Goal: Task Accomplishment & Management: Manage account settings

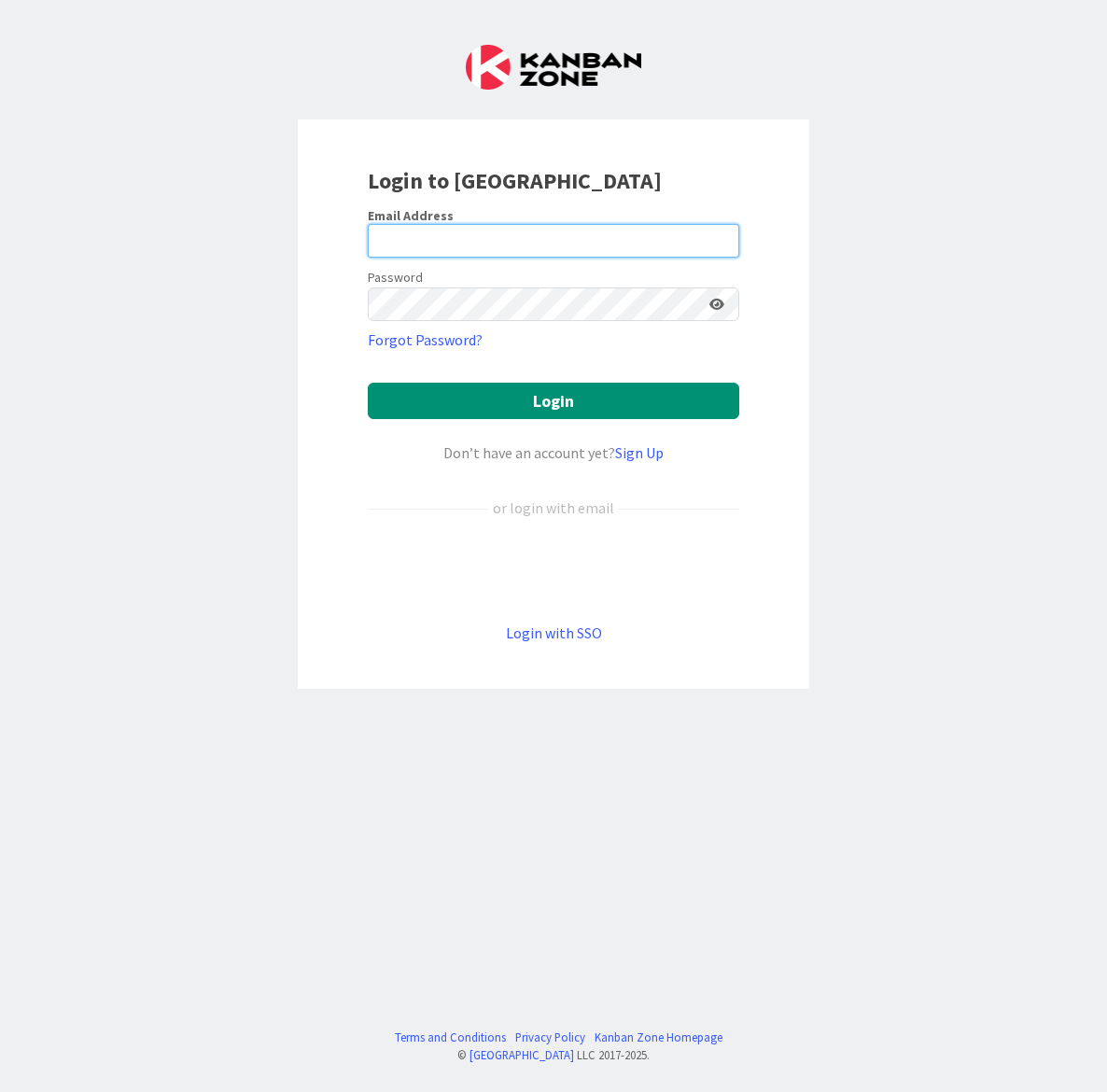
type input "[EMAIL_ADDRESS][PERSON_NAME][DOMAIN_NAME]"
click at [720, 304] on icon at bounding box center [717, 304] width 15 height 13
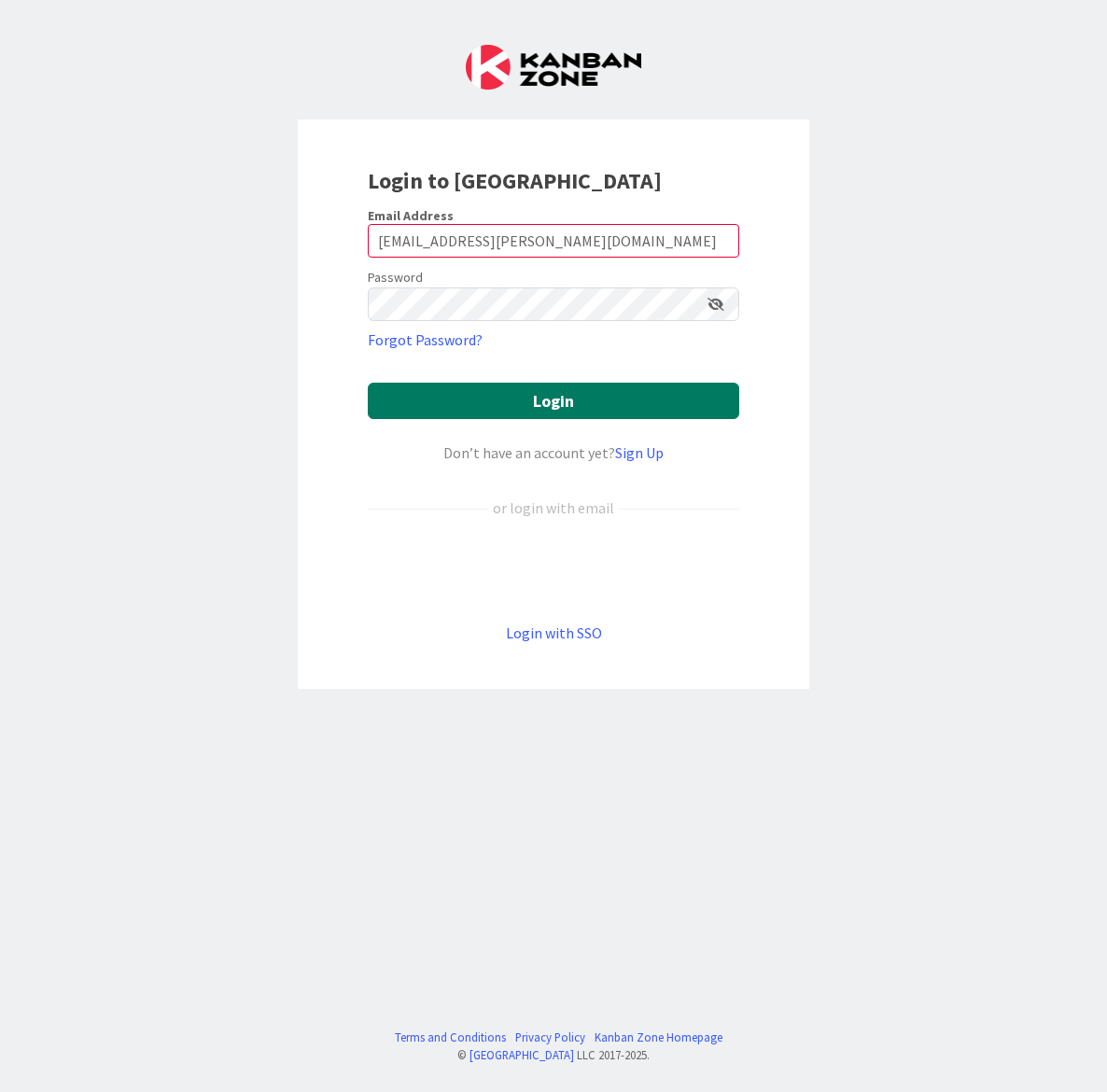
click at [480, 388] on button "Login" at bounding box center [553, 401] width 371 height 36
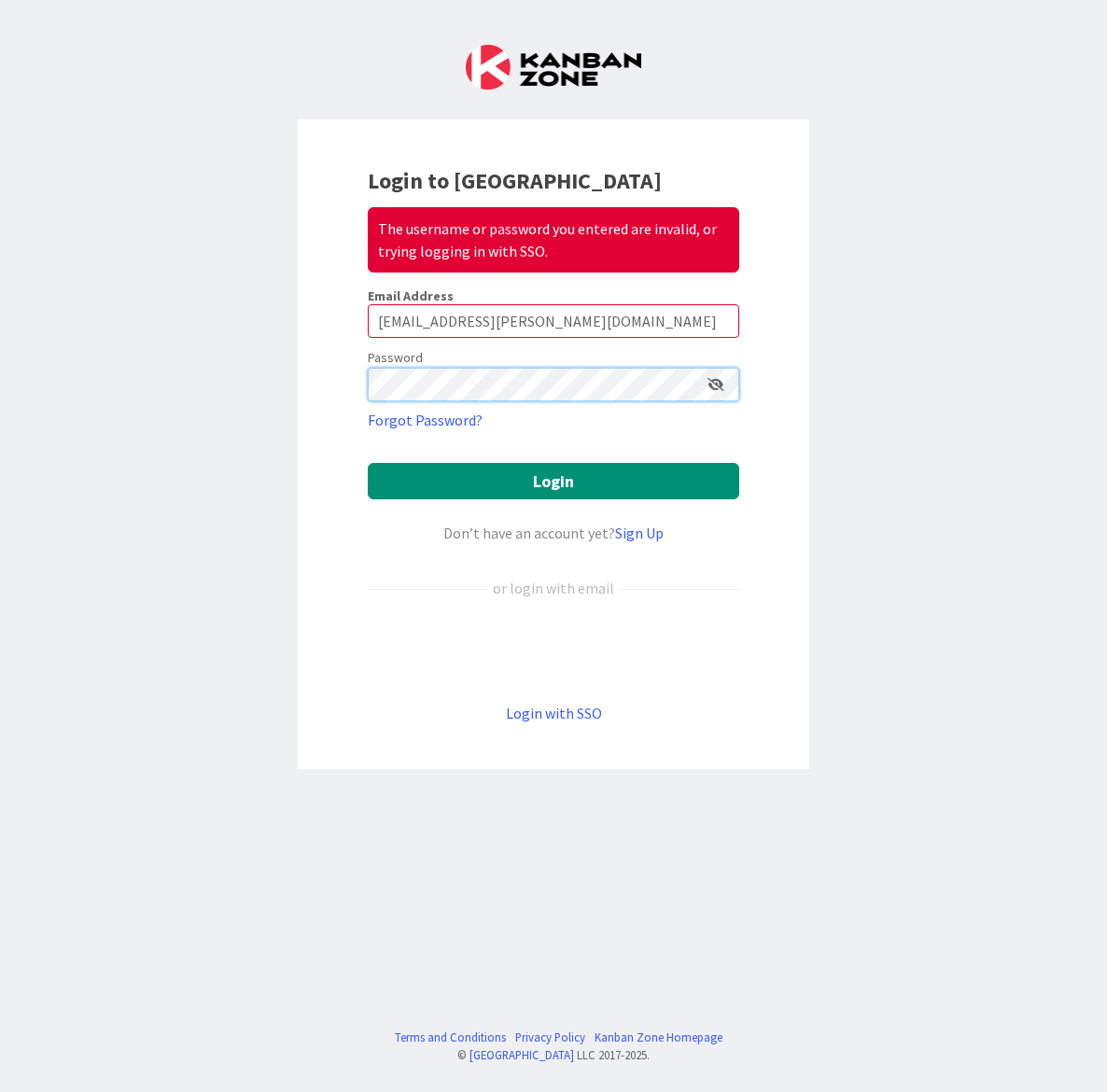
click at [0, 414] on html "Login to Kanban Zone The username or password you entered are invalid, or tryin…" at bounding box center [553, 546] width 1107 height 1092
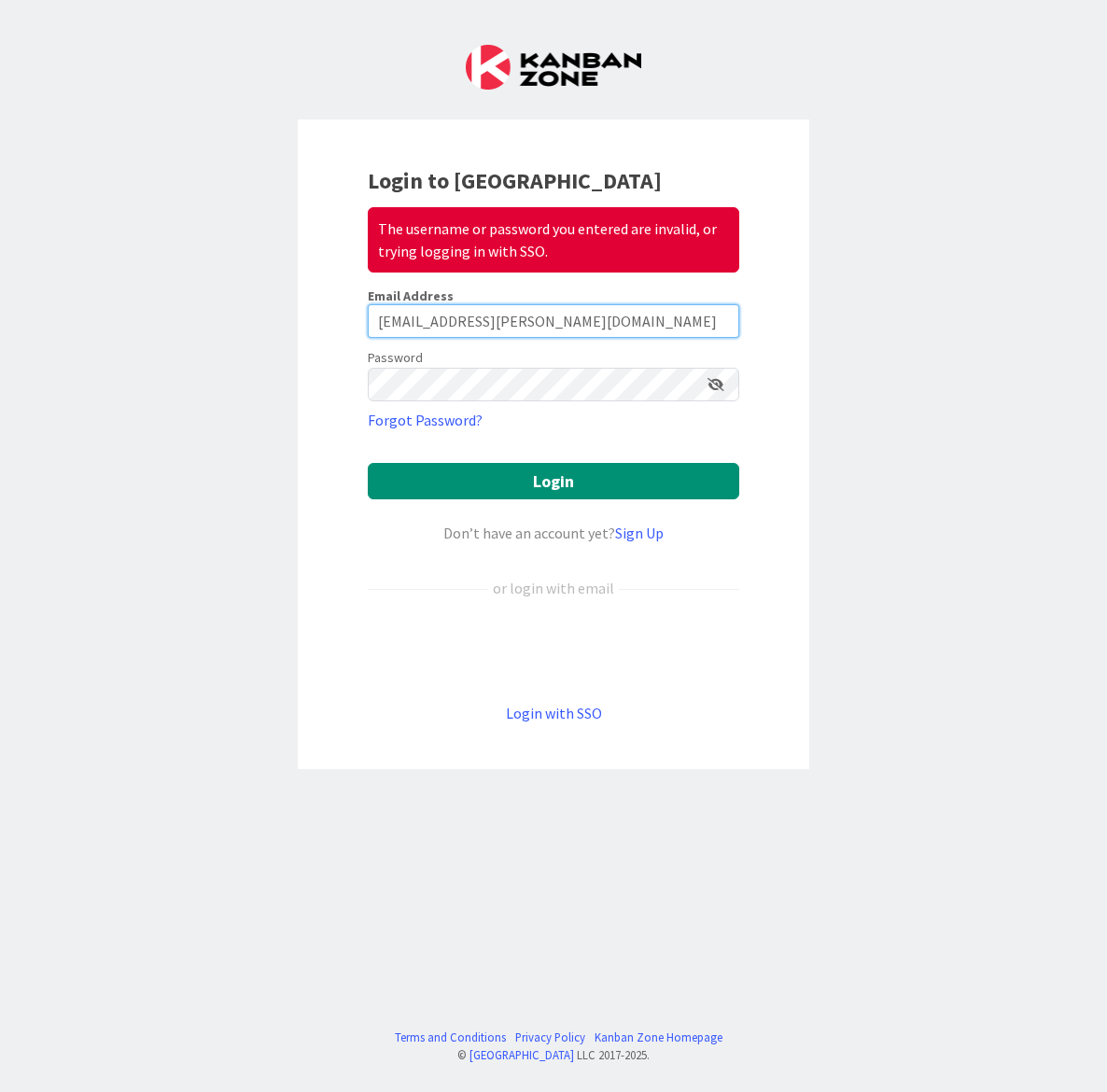
click at [562, 316] on input "[EMAIL_ADDRESS][PERSON_NAME][DOMAIN_NAME]" at bounding box center [553, 321] width 371 height 33
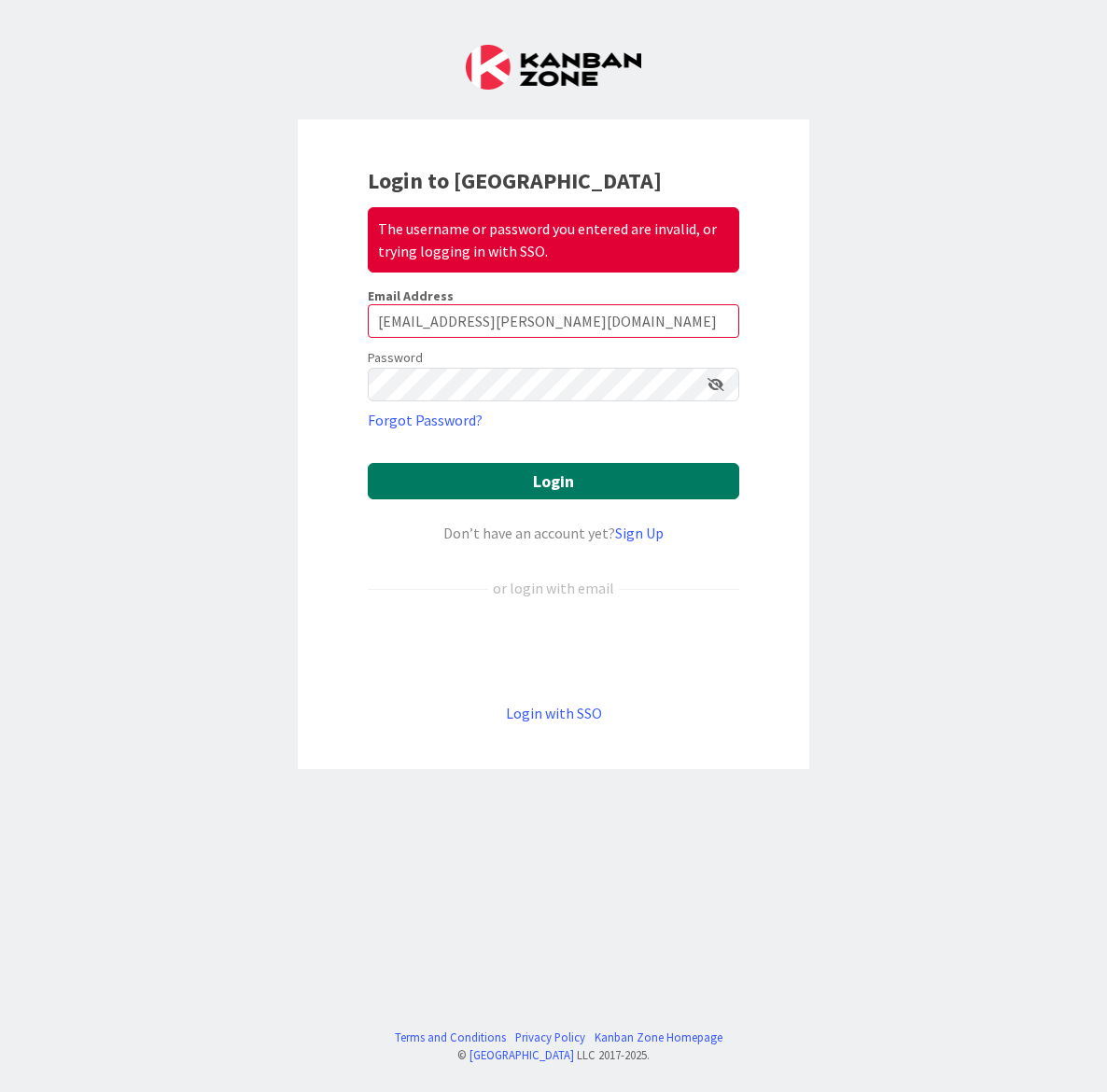
click at [515, 485] on button "Login" at bounding box center [553, 481] width 371 height 36
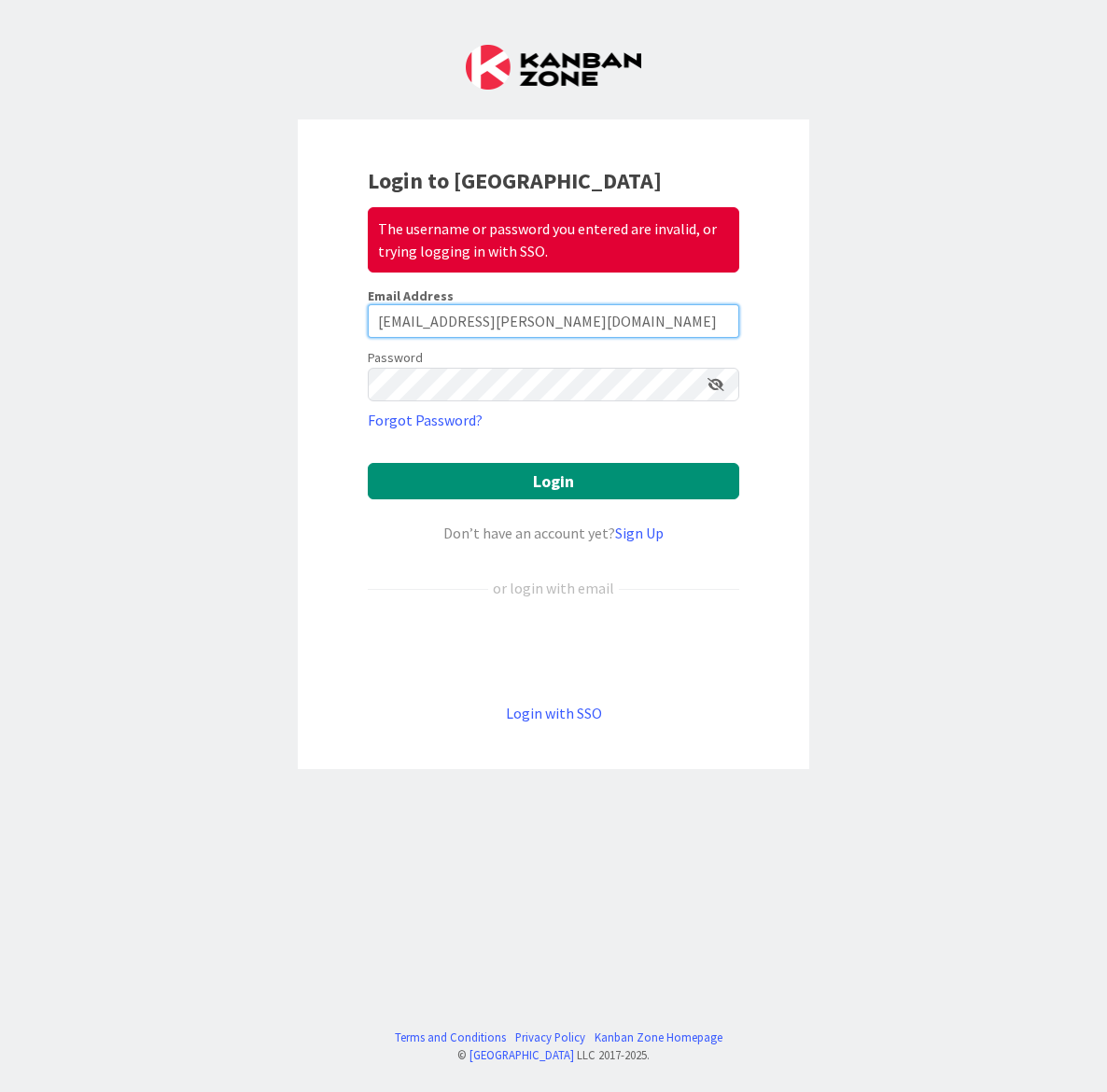
click at [580, 325] on input "[EMAIL_ADDRESS][PERSON_NAME][DOMAIN_NAME]" at bounding box center [553, 321] width 371 height 33
click at [432, 426] on link "Forgot Password?" at bounding box center [425, 419] width 115 height 22
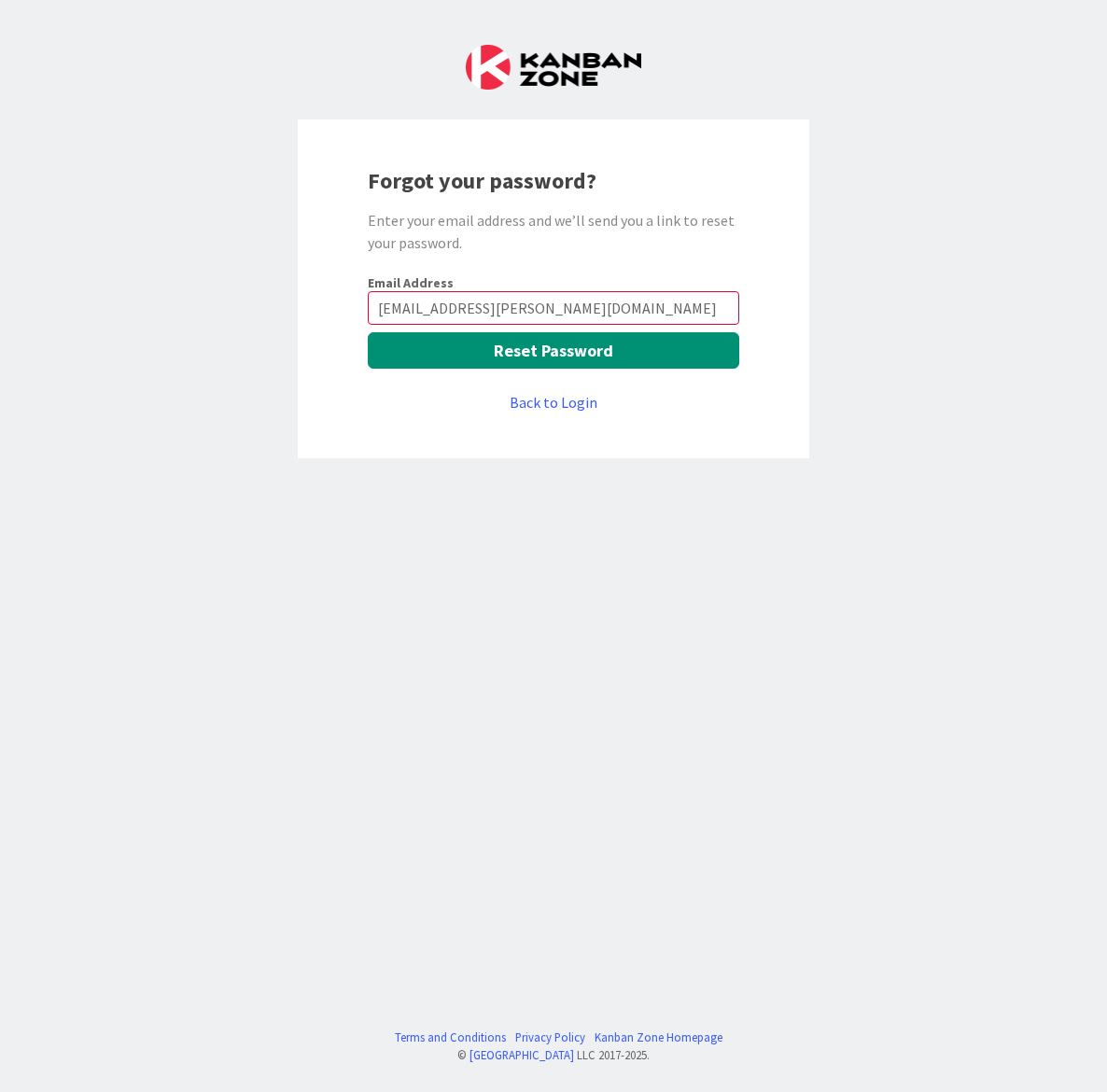
type input "[EMAIL_ADDRESS][PERSON_NAME][DOMAIN_NAME]"
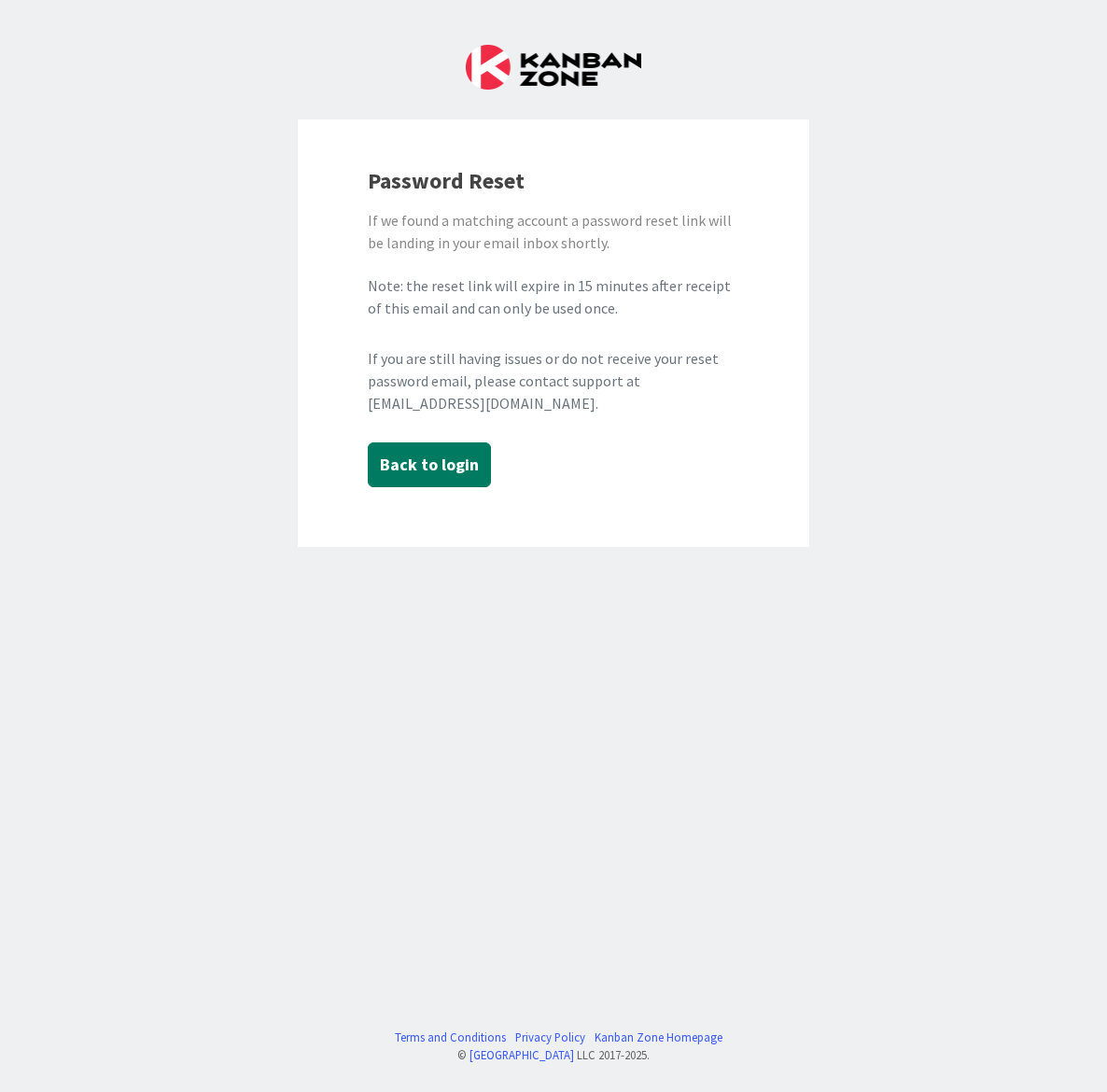
click at [434, 471] on button "Back to login" at bounding box center [429, 464] width 123 height 45
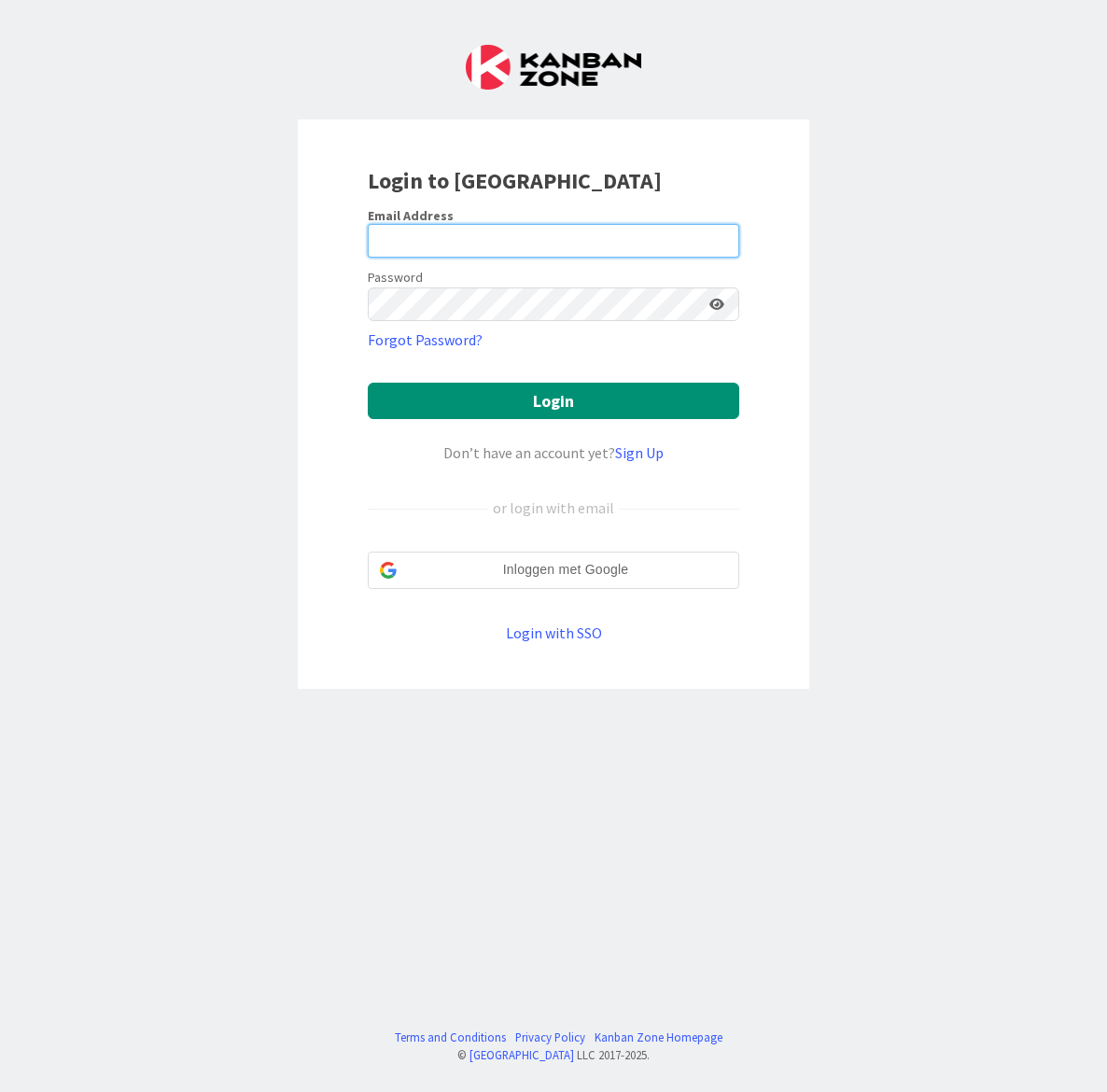
type input "[EMAIL_ADDRESS][PERSON_NAME][DOMAIN_NAME]"
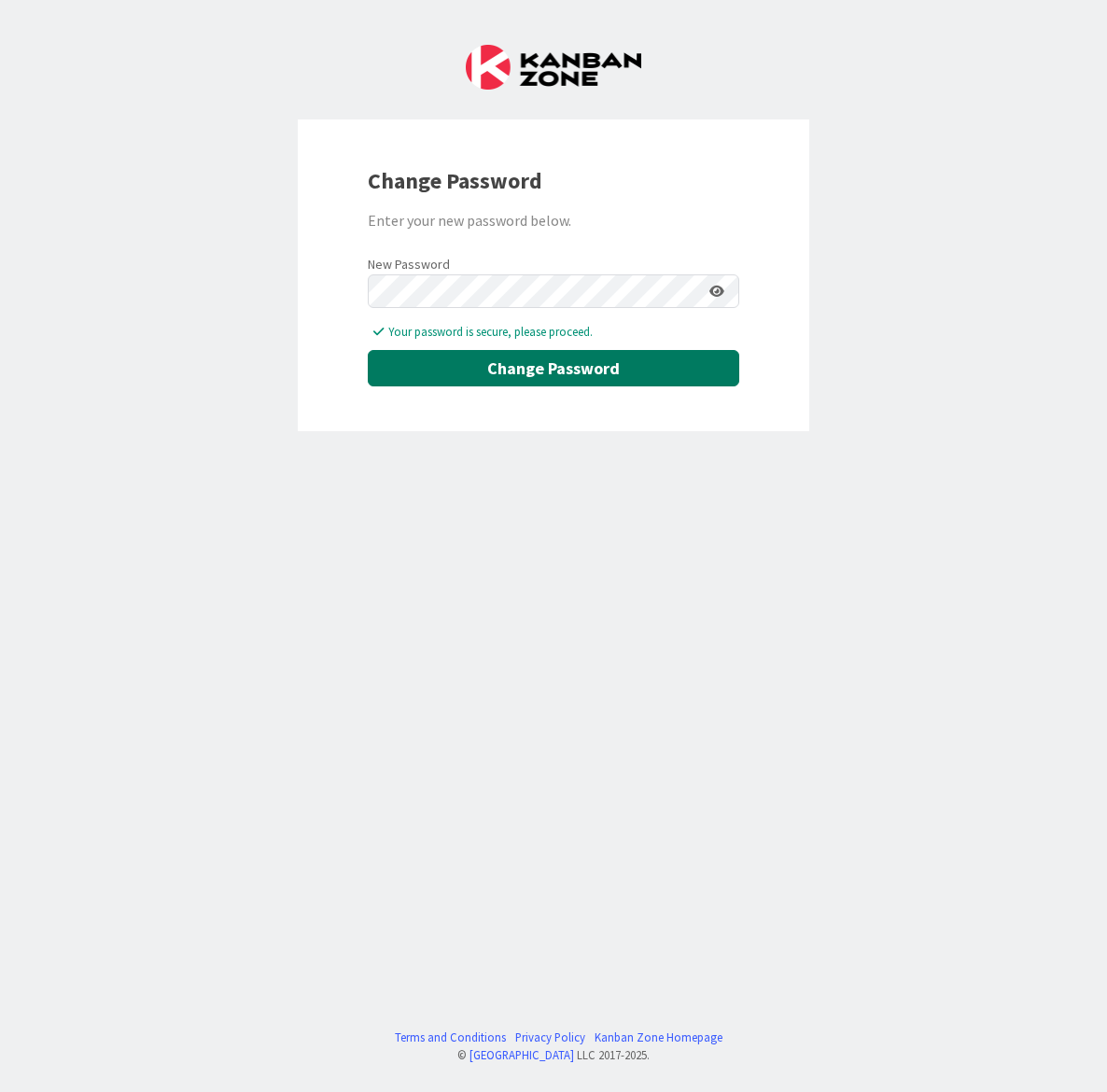
click at [388, 367] on button "Change Password" at bounding box center [553, 368] width 371 height 36
click at [532, 364] on button "Change Password" at bounding box center [553, 368] width 371 height 36
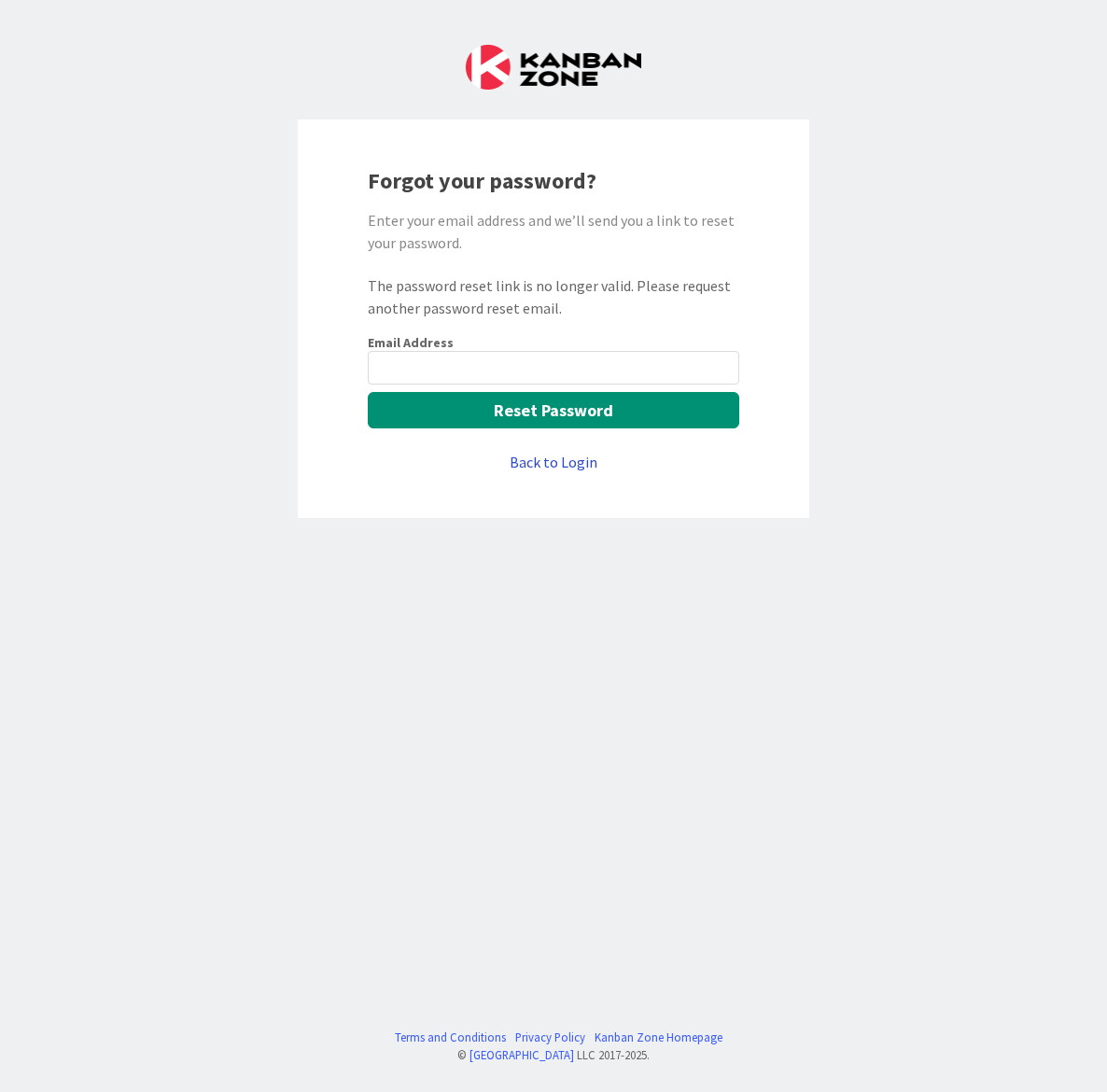
click at [580, 457] on link "Back to Login" at bounding box center [554, 461] width 88 height 22
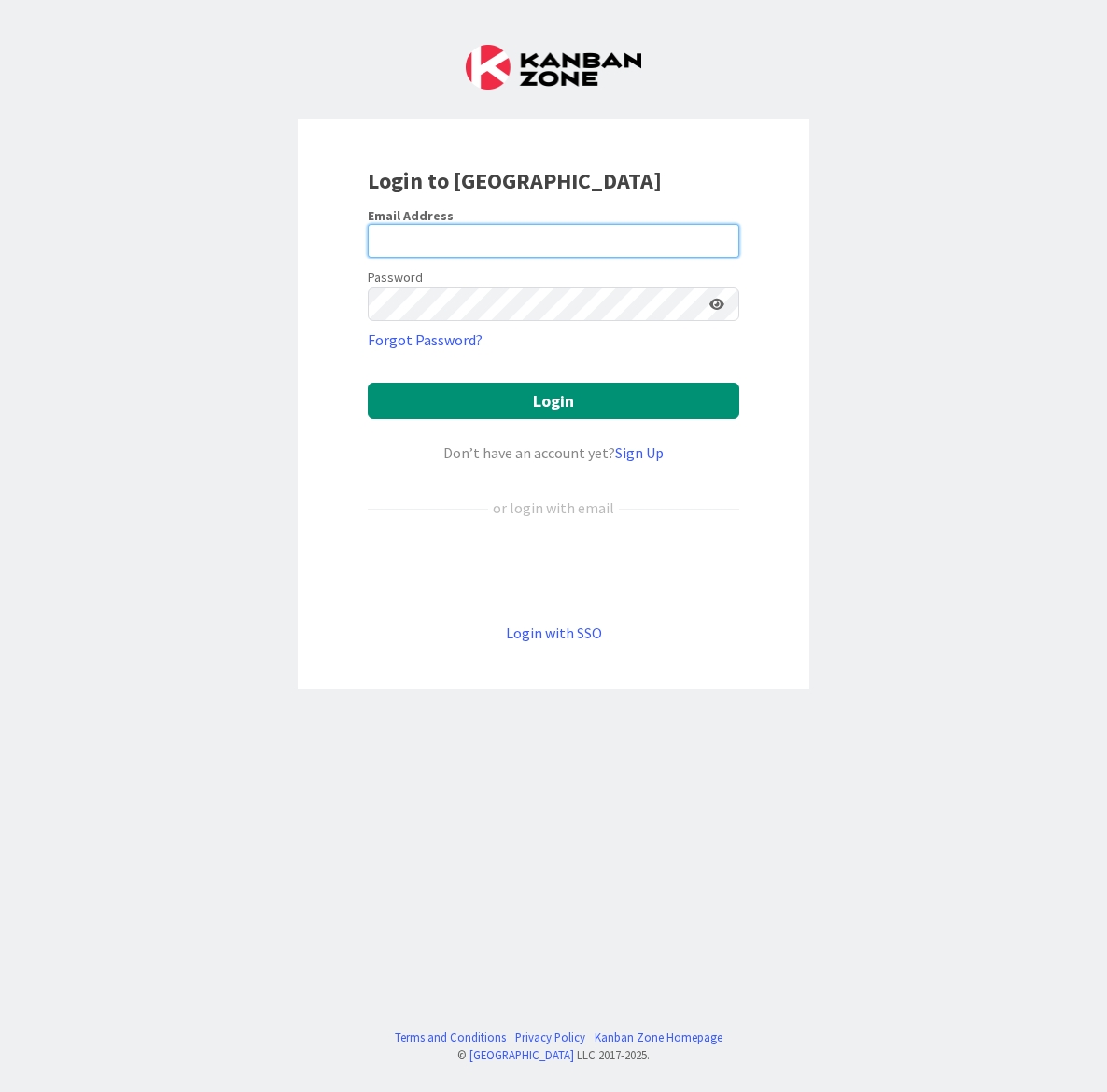
type input "[EMAIL_ADDRESS][PERSON_NAME][DOMAIN_NAME]"
click at [458, 237] on input "[EMAIL_ADDRESS][PERSON_NAME][DOMAIN_NAME]" at bounding box center [553, 240] width 371 height 33
click at [135, 350] on div "Login to [GEOGRAPHIC_DATA] Email Address [EMAIL_ADDRESS][PERSON_NAME][DOMAIN_NA…" at bounding box center [553, 546] width 1107 height 1092
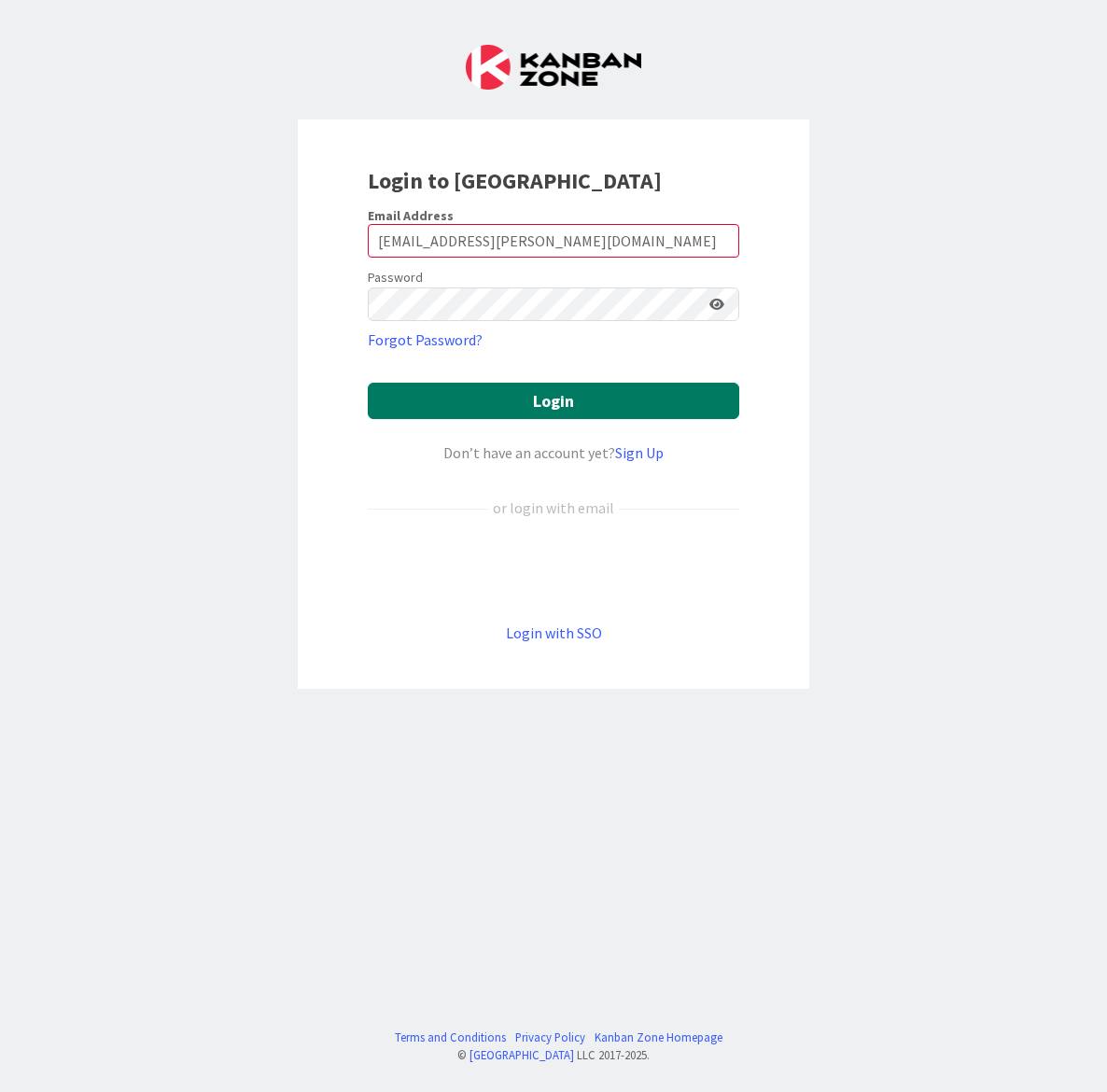
click at [508, 392] on button "Login" at bounding box center [553, 401] width 371 height 36
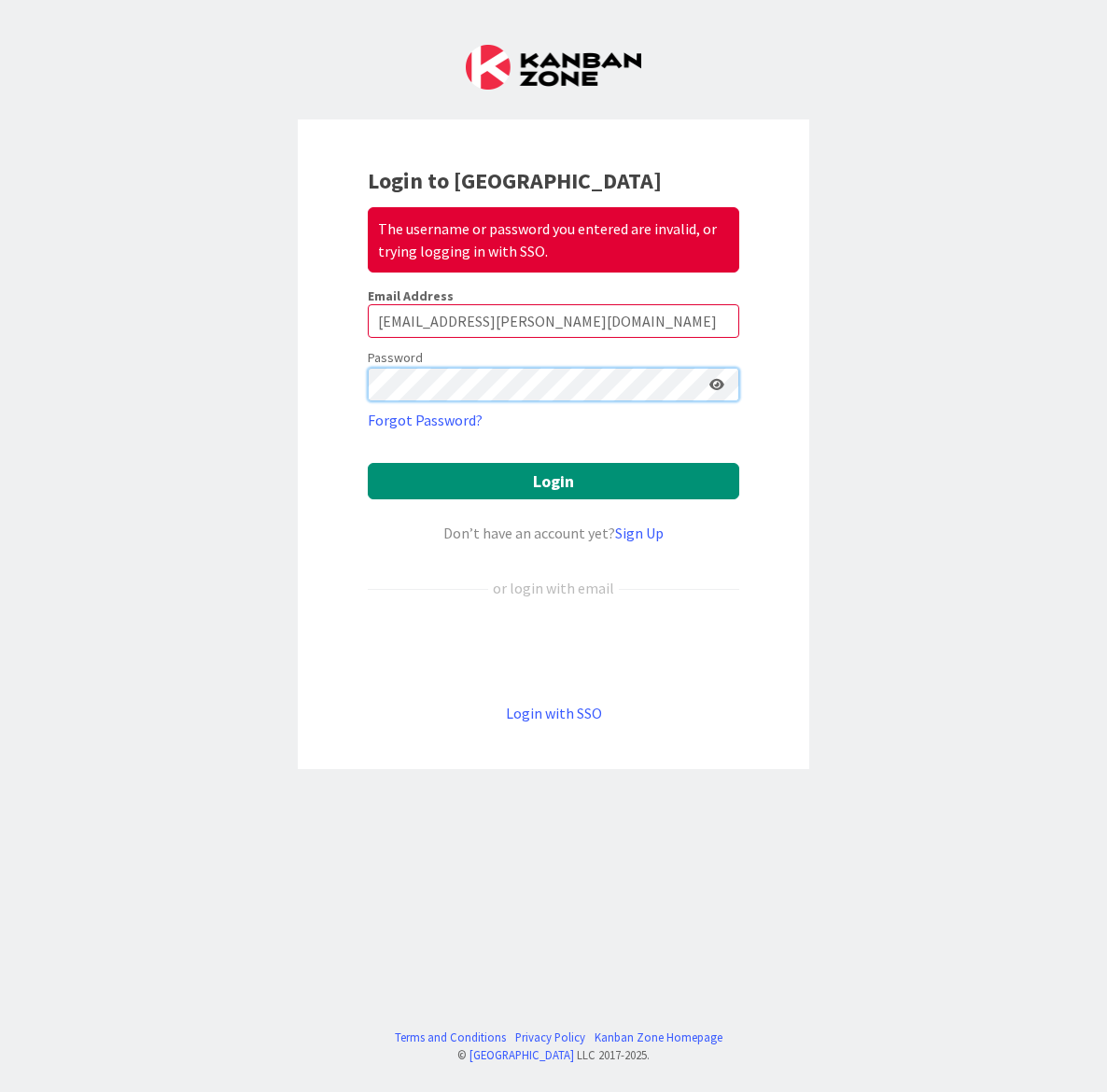
click at [13, 370] on div "Login to Kanban Zone The username or password you entered are invalid, or tryin…" at bounding box center [553, 546] width 1107 height 1092
click at [367, 463] on button "Login" at bounding box center [553, 481] width 371 height 36
